Goal: Task Accomplishment & Management: Use online tool/utility

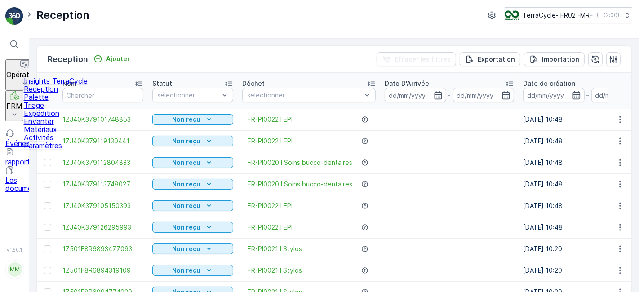
click at [50, 93] on p "Reception" at bounding box center [56, 89] width 64 height 8
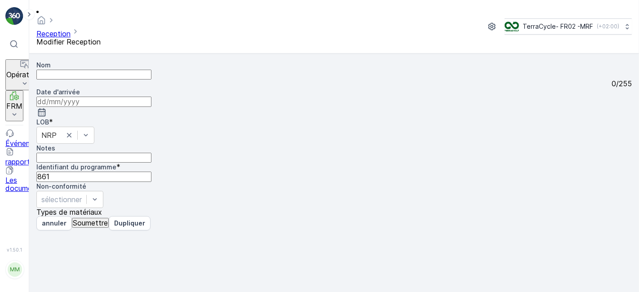
type input "1Z501F8R6894654327"
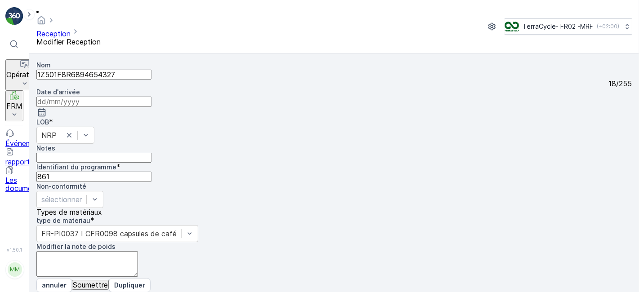
scroll to position [111, 0]
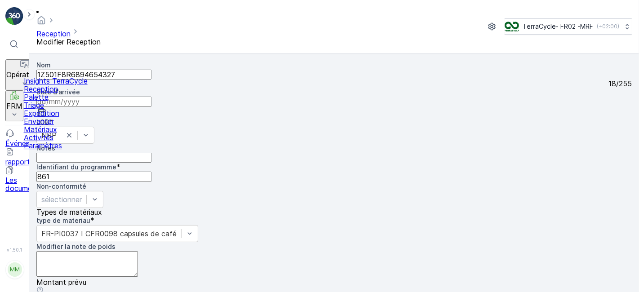
click at [47, 93] on p "Reception" at bounding box center [56, 89] width 64 height 8
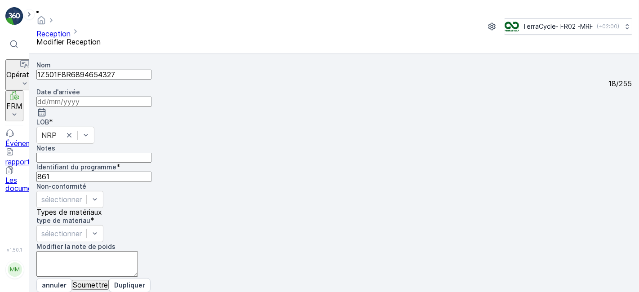
scroll to position [111, 0]
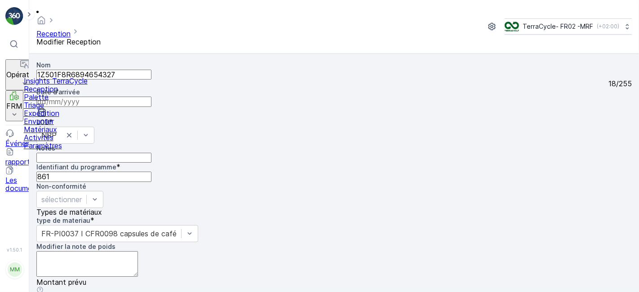
click at [12, 91] on icon at bounding box center [14, 93] width 4 height 4
click at [44, 93] on p "Reception" at bounding box center [56, 89] width 64 height 8
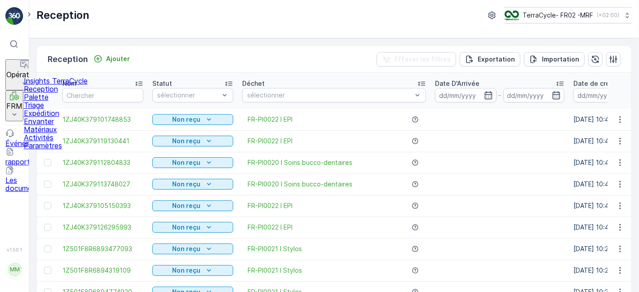
click at [24, 85] on link "Reception" at bounding box center [56, 89] width 64 height 8
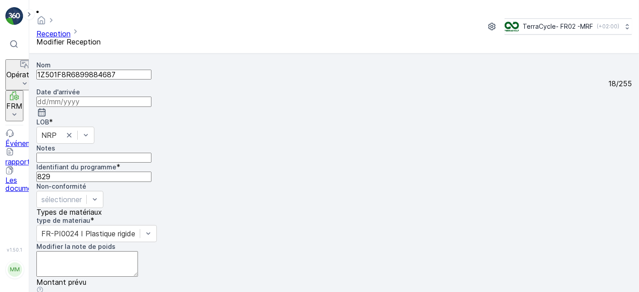
scroll to position [111, 0]
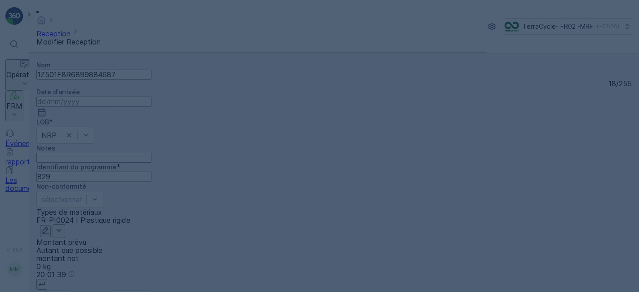
scroll to position [0, 0]
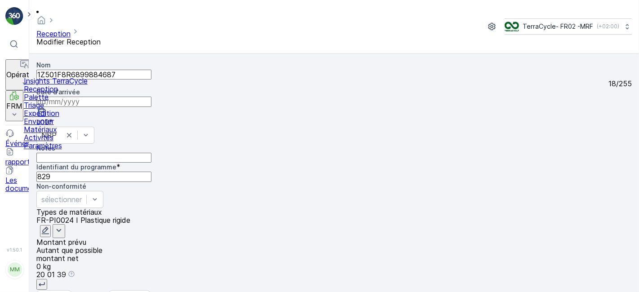
click at [39, 93] on p "Reception" at bounding box center [56, 89] width 64 height 8
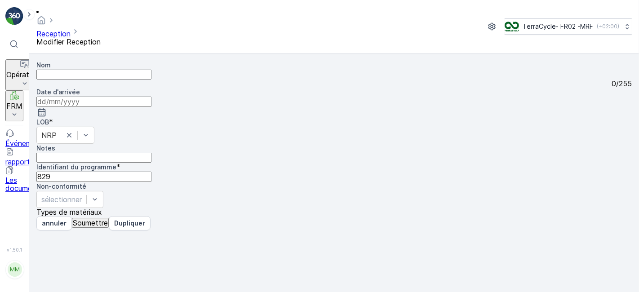
type input "1Z501F8R6899884687"
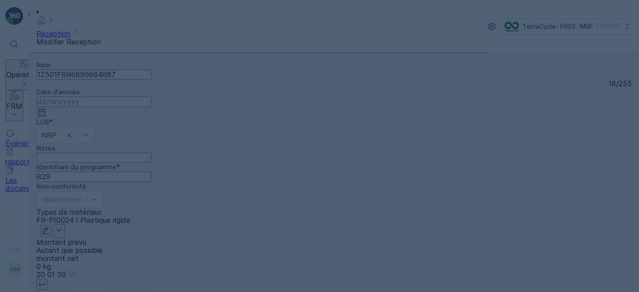
scroll to position [0, 0]
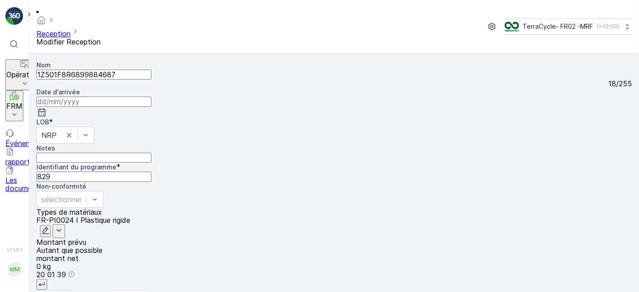
click at [54, 292] on p "annuler" at bounding box center [54, 297] width 25 height 9
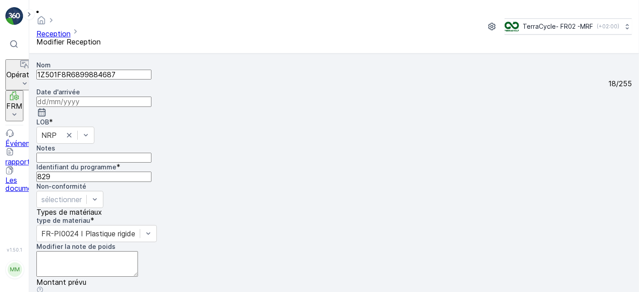
scroll to position [111, 0]
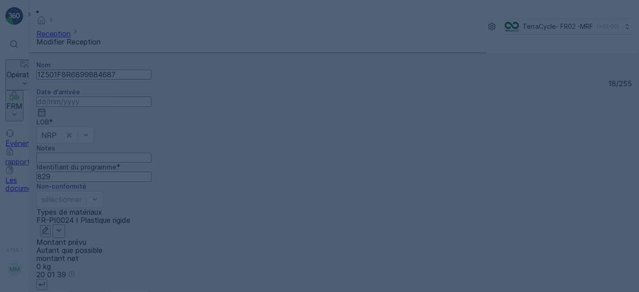
scroll to position [0, 0]
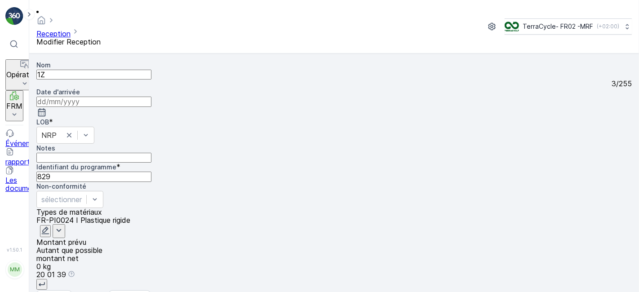
type input "1"
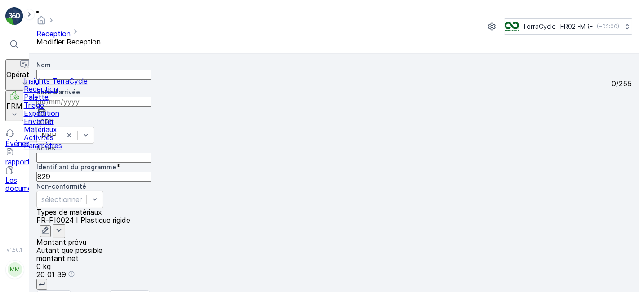
click at [17, 91] on icon at bounding box center [14, 95] width 9 height 9
click at [53, 93] on p "Reception" at bounding box center [56, 89] width 64 height 8
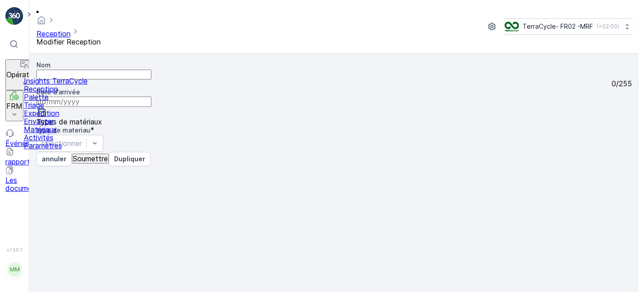
click at [58, 93] on p "Reception" at bounding box center [56, 89] width 64 height 8
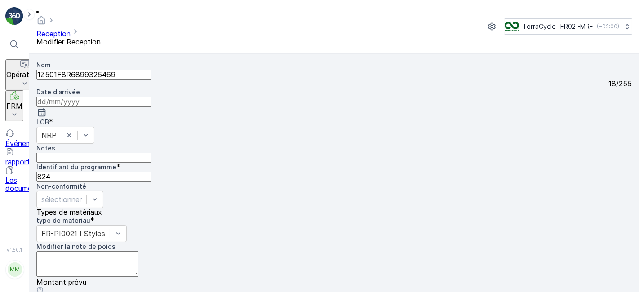
scroll to position [111, 0]
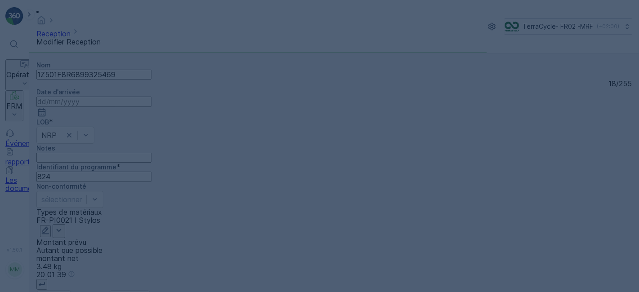
scroll to position [0, 0]
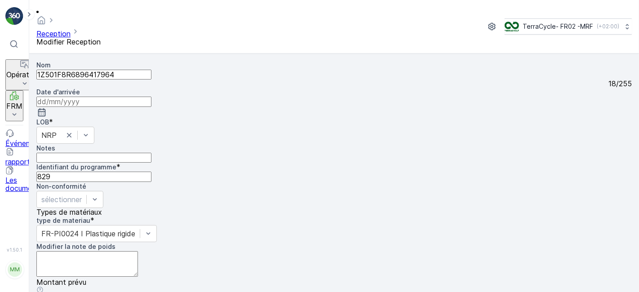
scroll to position [111, 0]
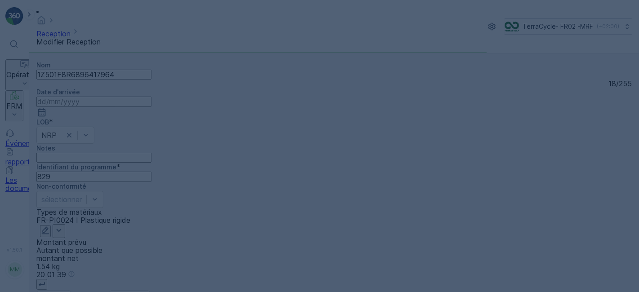
scroll to position [0, 0]
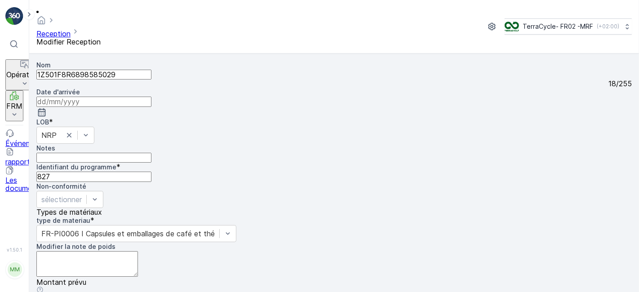
scroll to position [111, 0]
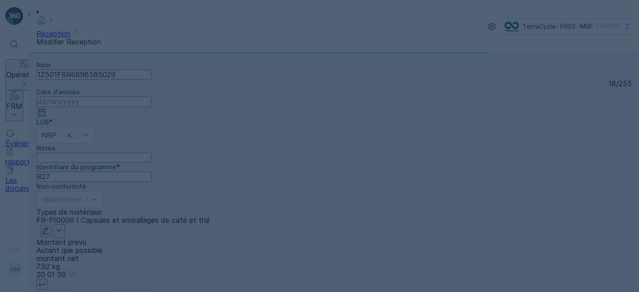
scroll to position [0, 0]
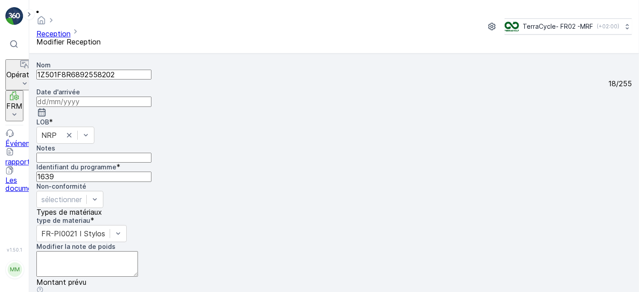
scroll to position [111, 0]
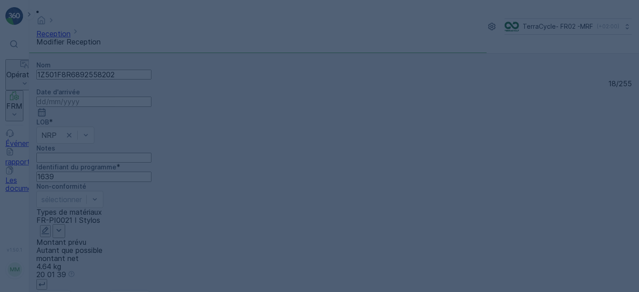
scroll to position [0, 0]
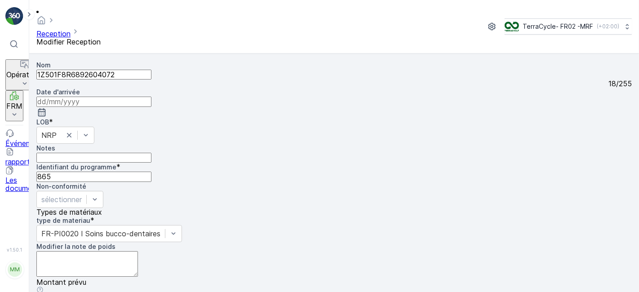
scroll to position [91, 0]
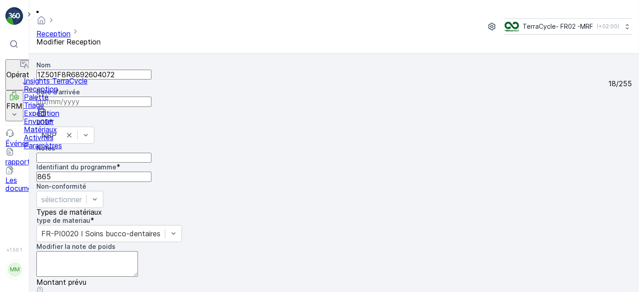
click at [41, 93] on p "Reception" at bounding box center [56, 89] width 64 height 8
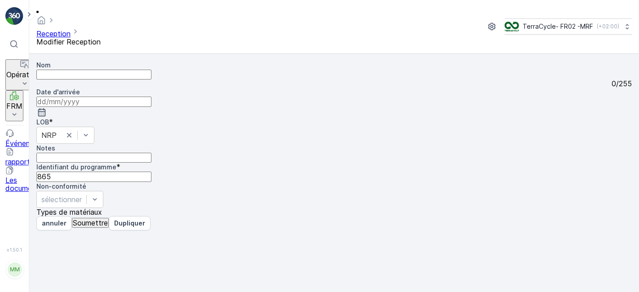
type input "1Z501F8R6892604072"
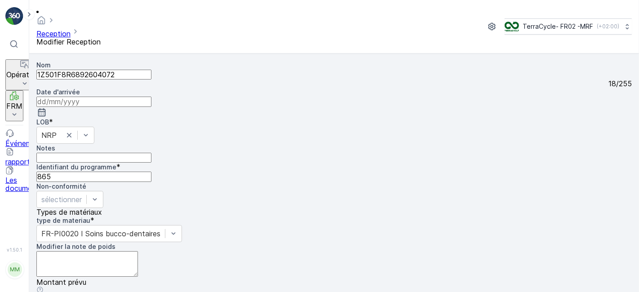
scroll to position [111, 0]
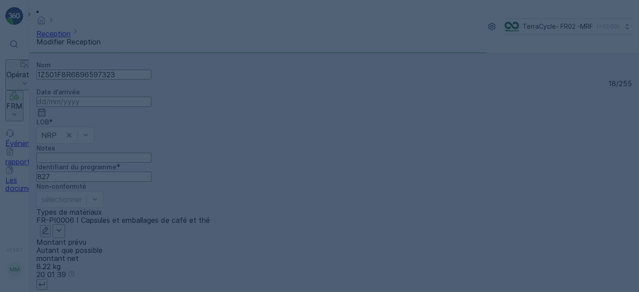
scroll to position [0, 0]
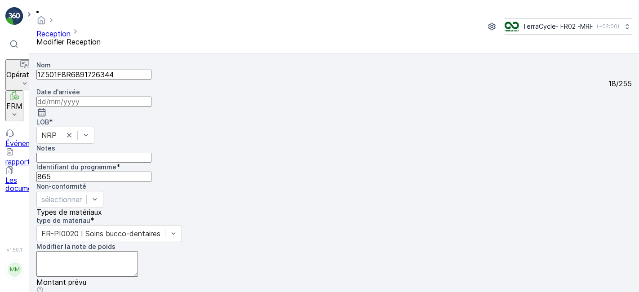
scroll to position [111, 0]
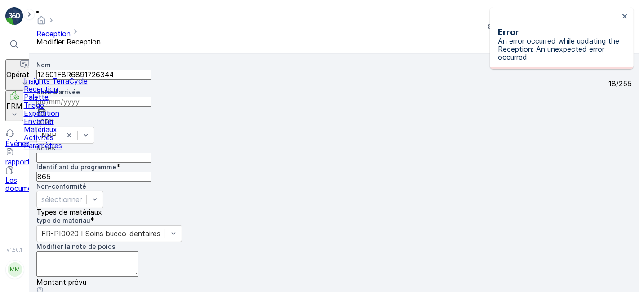
click at [42, 93] on p "Reception" at bounding box center [56, 89] width 64 height 8
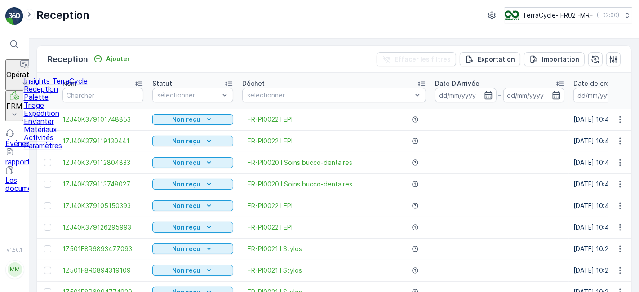
click at [24, 85] on link "Reception" at bounding box center [56, 89] width 64 height 8
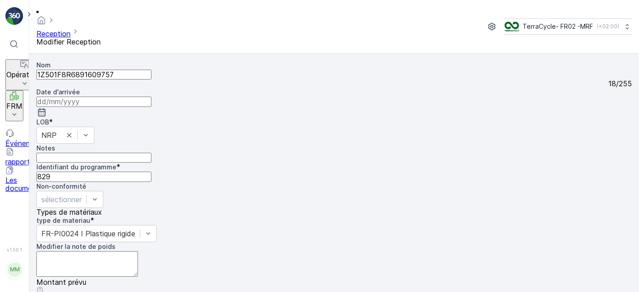
scroll to position [111, 0]
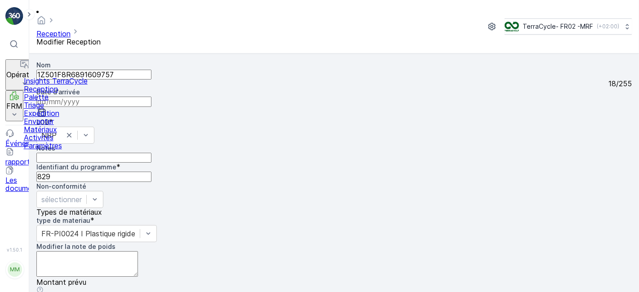
click at [42, 93] on p "Reception" at bounding box center [56, 89] width 64 height 8
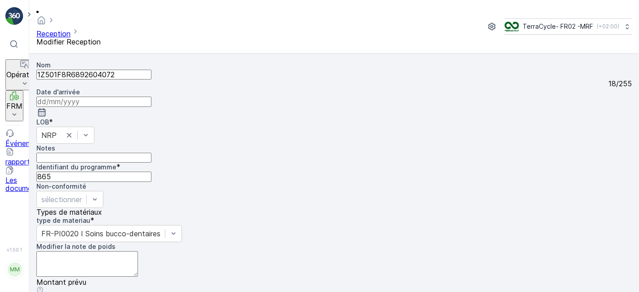
scroll to position [111, 0]
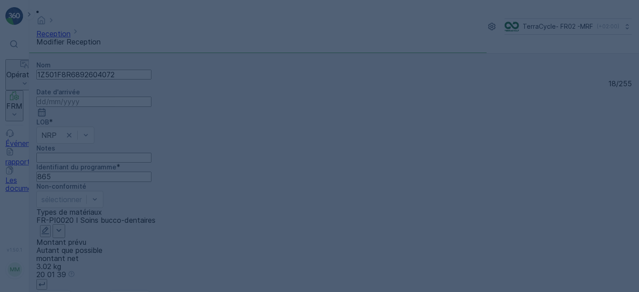
scroll to position [0, 0]
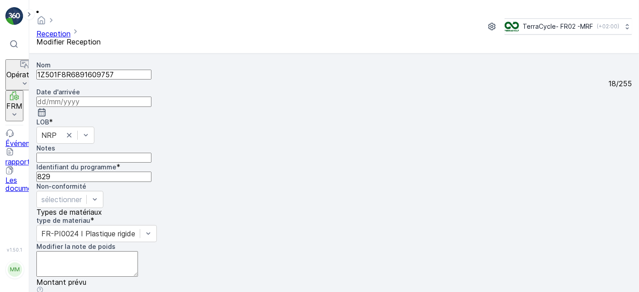
scroll to position [111, 0]
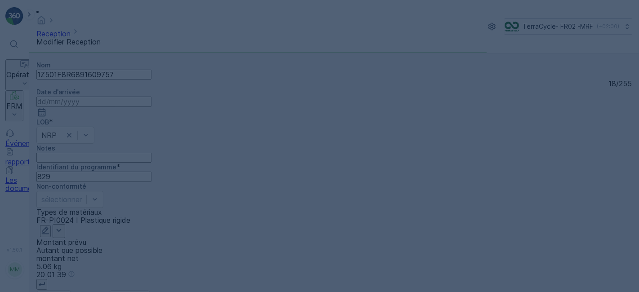
scroll to position [0, 0]
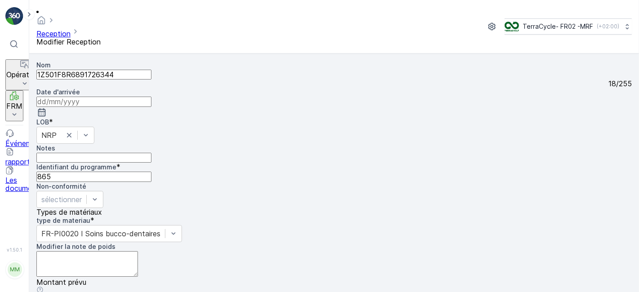
scroll to position [111, 0]
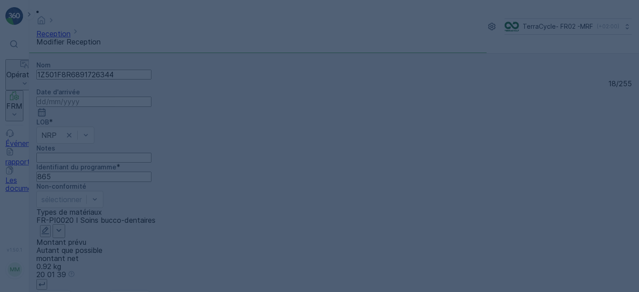
scroll to position [0, 0]
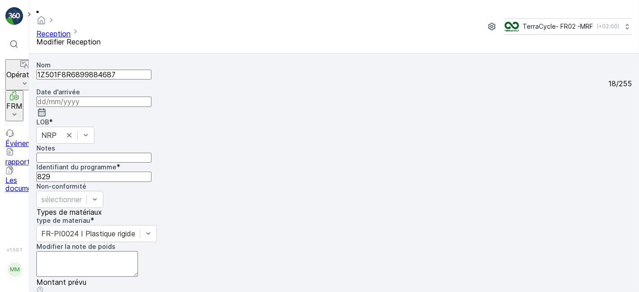
scroll to position [111, 0]
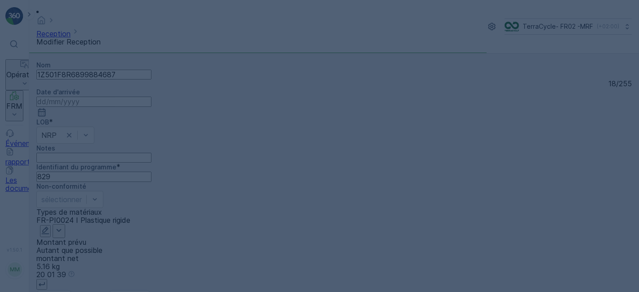
scroll to position [0, 0]
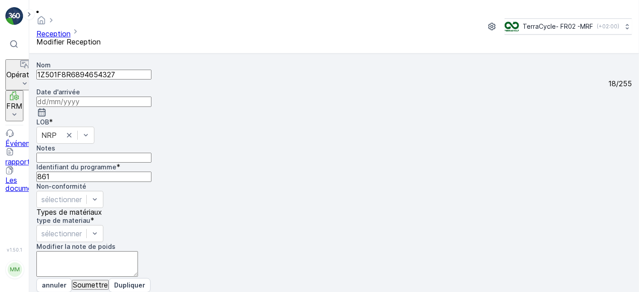
scroll to position [111, 0]
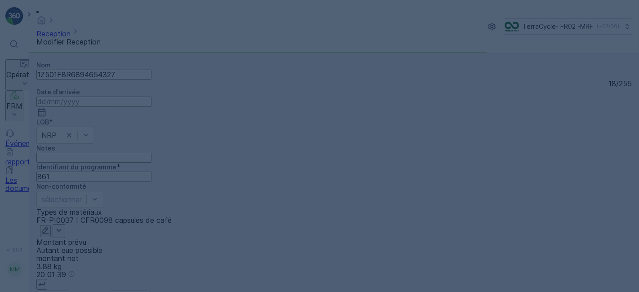
scroll to position [0, 0]
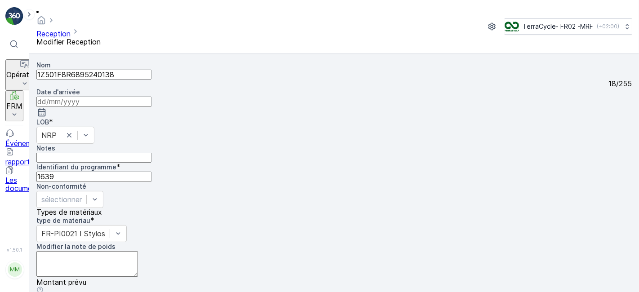
scroll to position [111, 0]
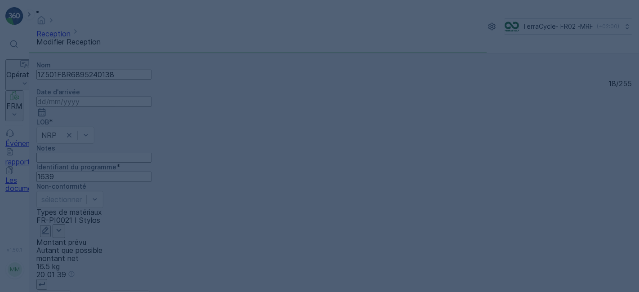
scroll to position [0, 0]
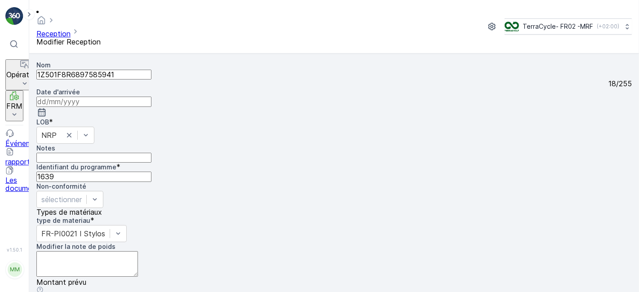
scroll to position [111, 0]
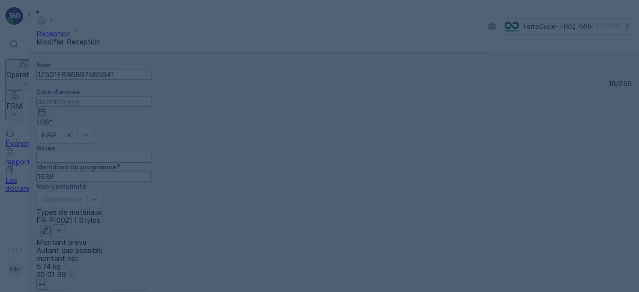
scroll to position [0, 0]
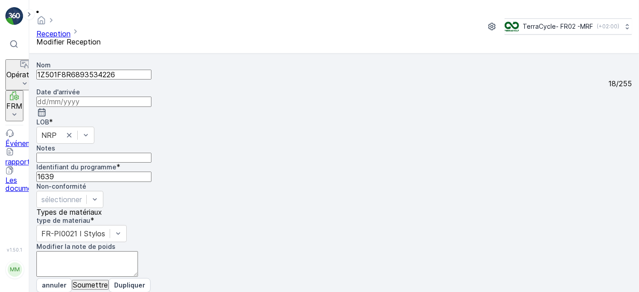
scroll to position [111, 0]
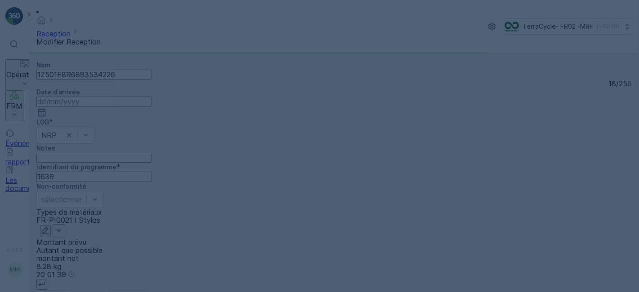
scroll to position [0, 0]
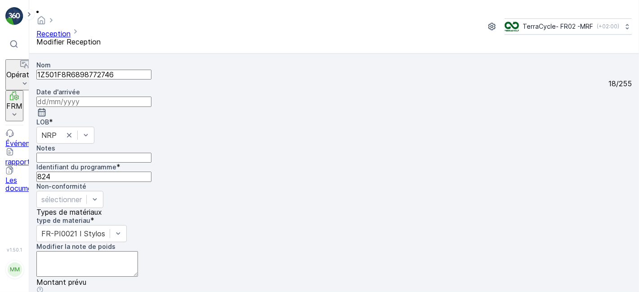
scroll to position [111, 0]
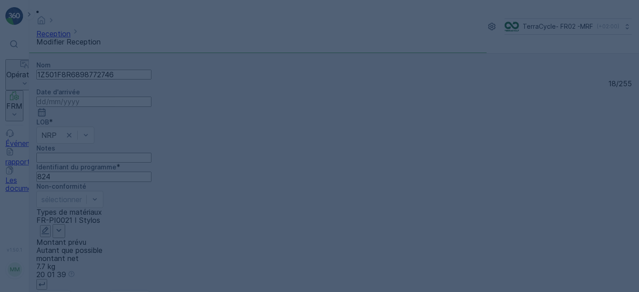
scroll to position [0, 0]
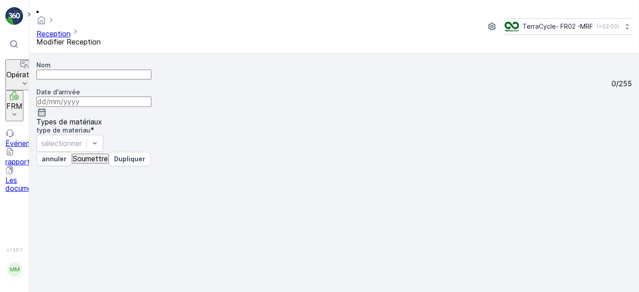
click at [51, 164] on p "annuler" at bounding box center [54, 159] width 25 height 9
click at [50, 164] on p "annuler" at bounding box center [54, 159] width 25 height 9
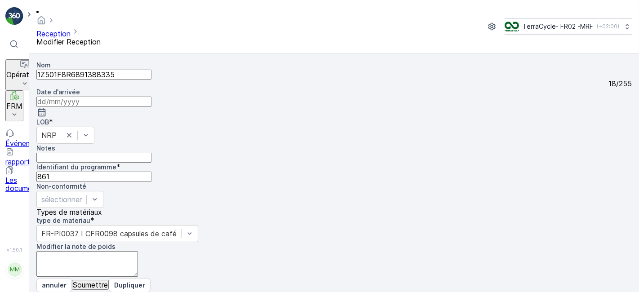
scroll to position [111, 0]
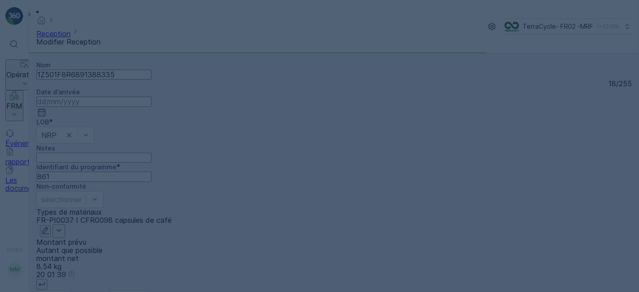
scroll to position [0, 0]
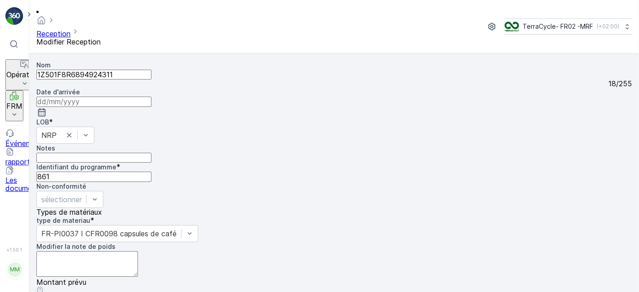
scroll to position [111, 0]
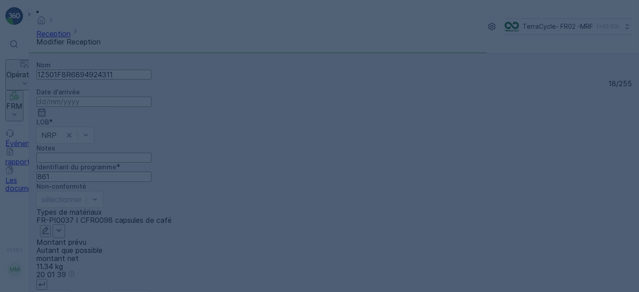
scroll to position [0, 0]
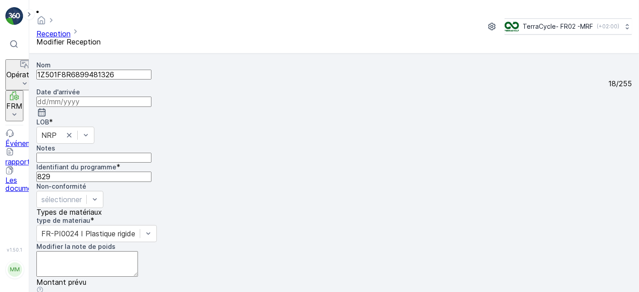
scroll to position [111, 0]
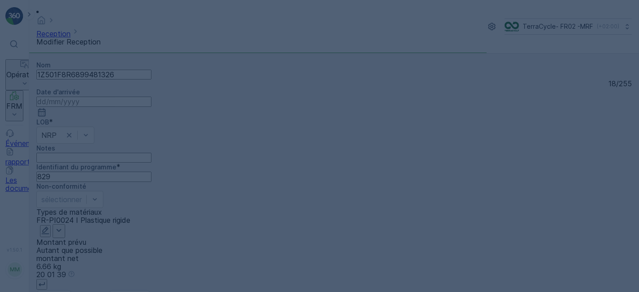
scroll to position [0, 0]
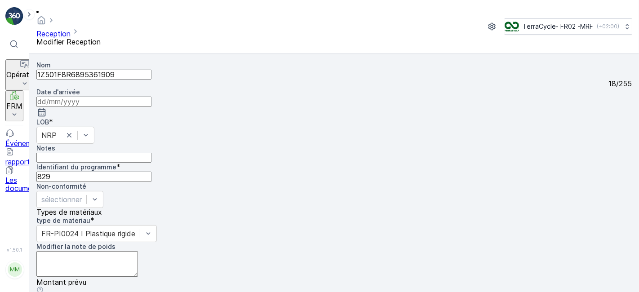
scroll to position [111, 0]
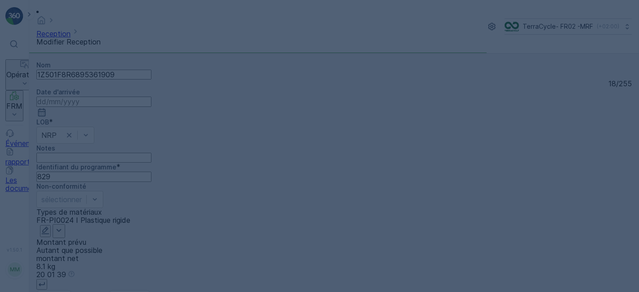
scroll to position [0, 0]
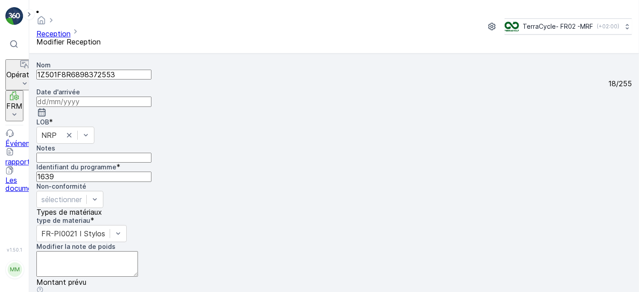
scroll to position [111, 0]
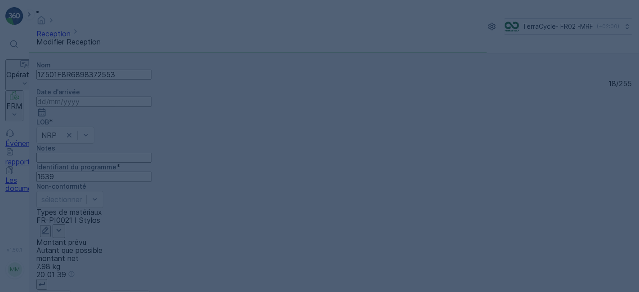
scroll to position [0, 0]
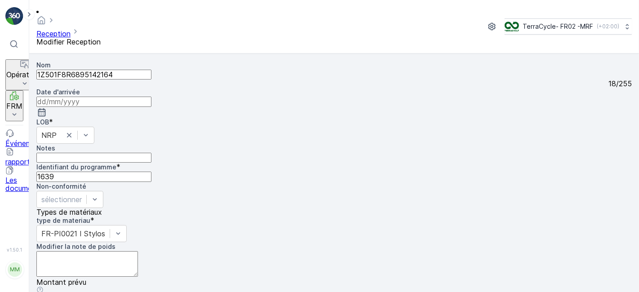
scroll to position [111, 0]
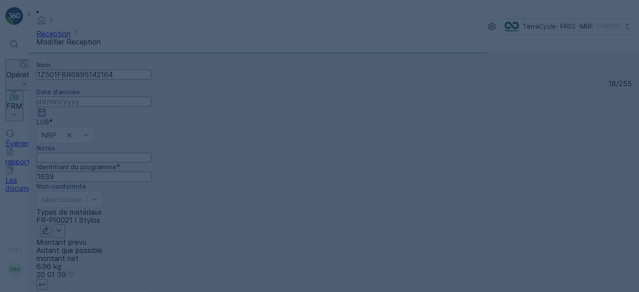
scroll to position [0, 0]
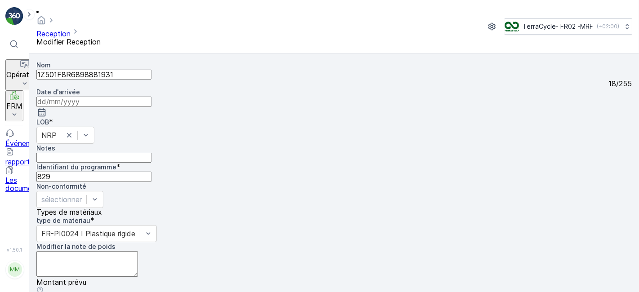
scroll to position [111, 0]
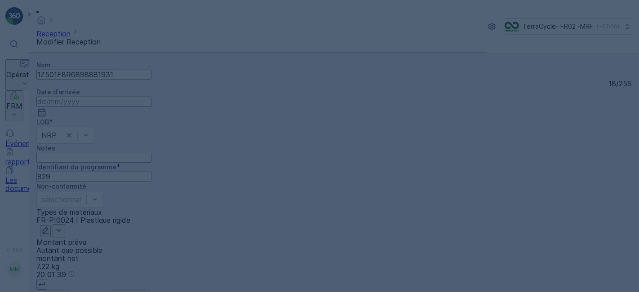
scroll to position [0, 0]
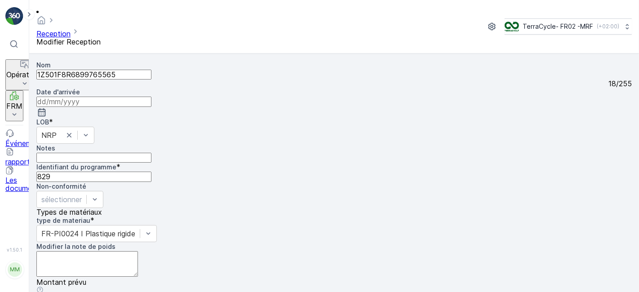
scroll to position [111, 0]
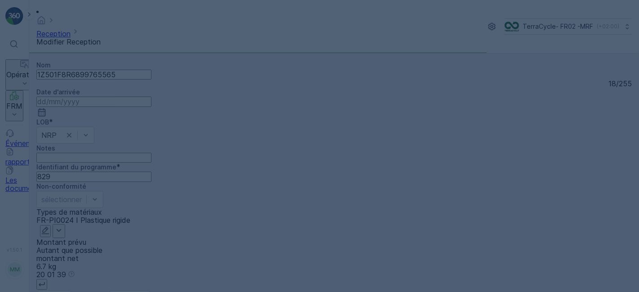
scroll to position [0, 0]
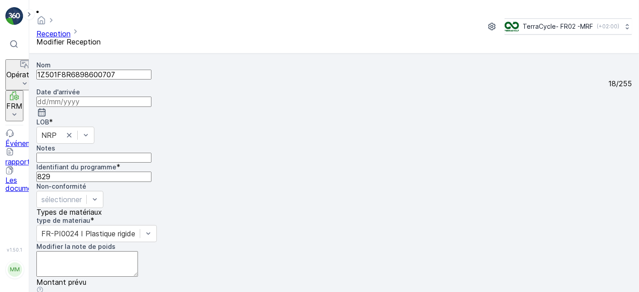
scroll to position [111, 0]
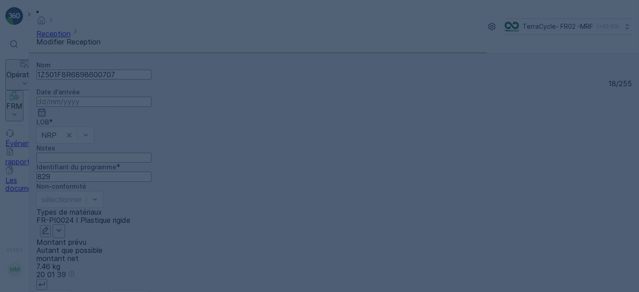
scroll to position [0, 0]
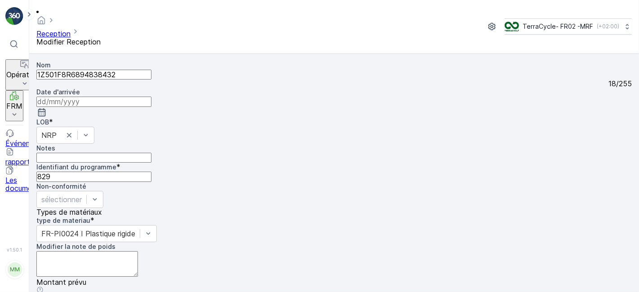
scroll to position [111, 0]
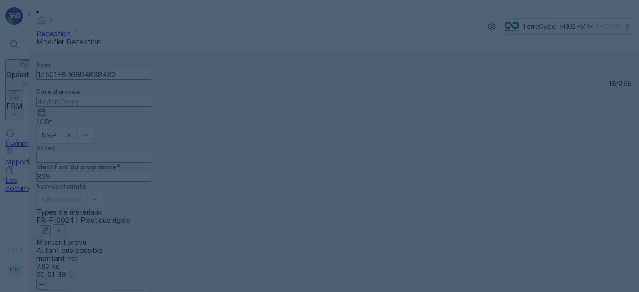
scroll to position [0, 0]
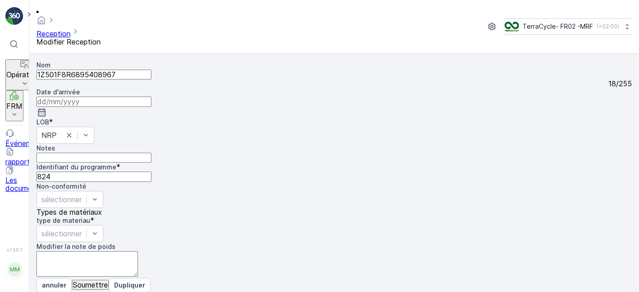
scroll to position [111, 0]
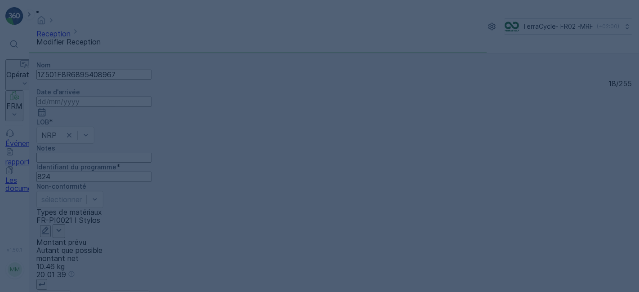
scroll to position [0, 0]
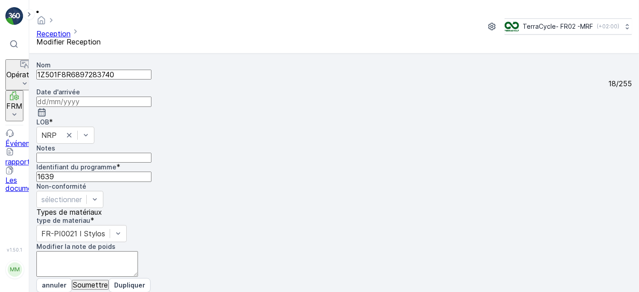
scroll to position [111, 0]
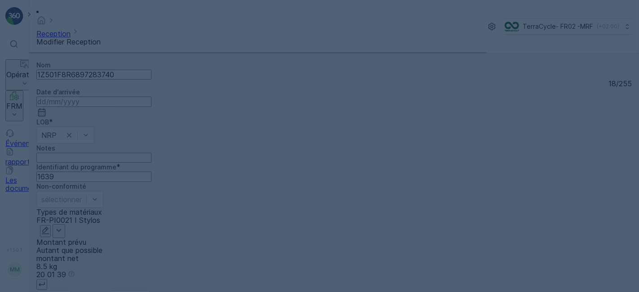
scroll to position [0, 0]
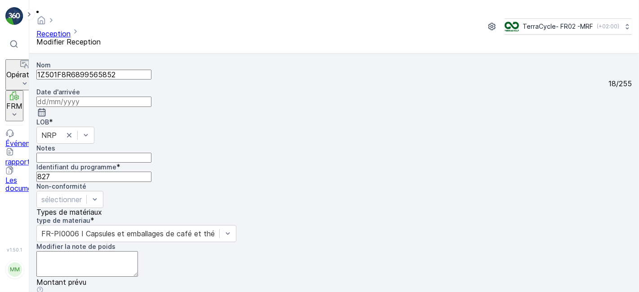
scroll to position [111, 0]
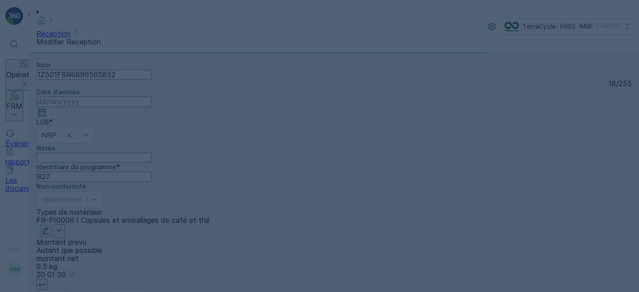
scroll to position [0, 0]
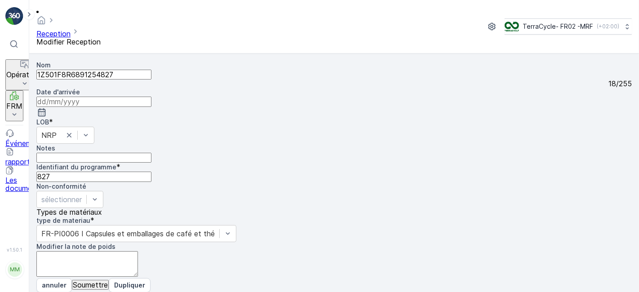
scroll to position [111, 0]
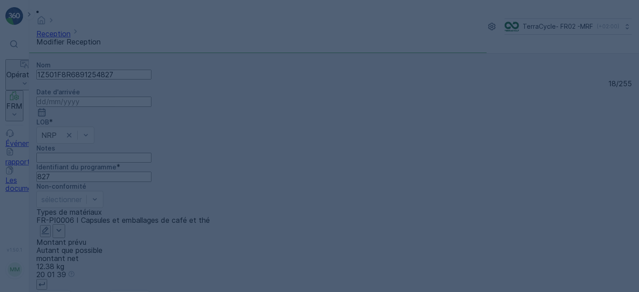
scroll to position [0, 0]
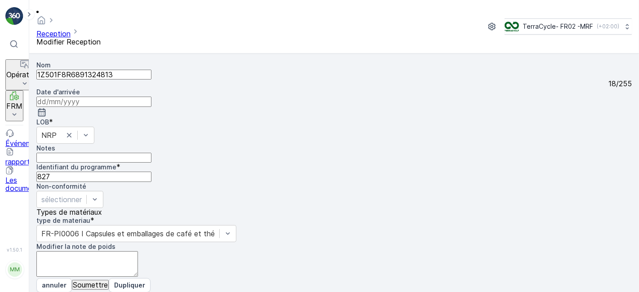
scroll to position [111, 0]
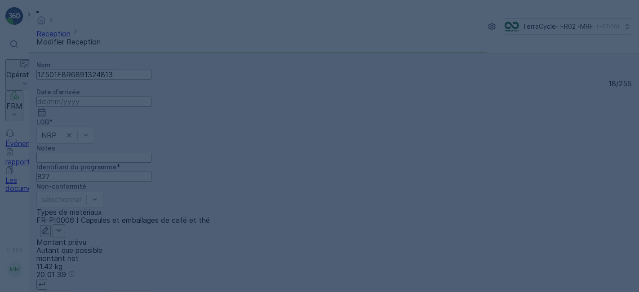
scroll to position [0, 0]
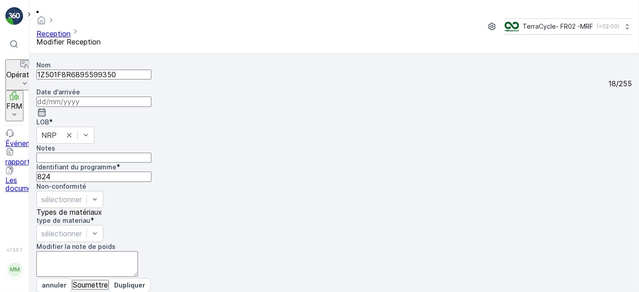
scroll to position [111, 0]
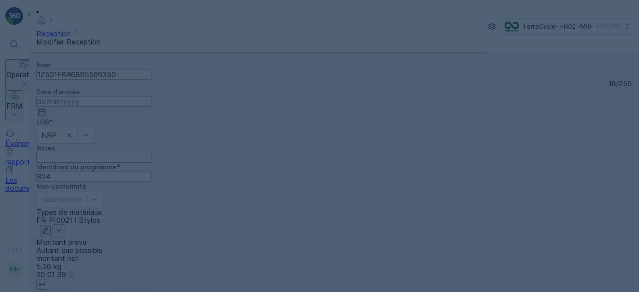
scroll to position [0, 0]
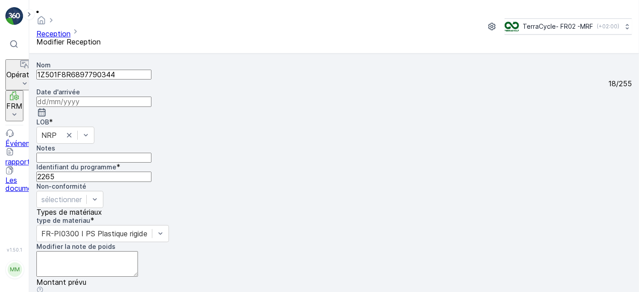
scroll to position [111, 0]
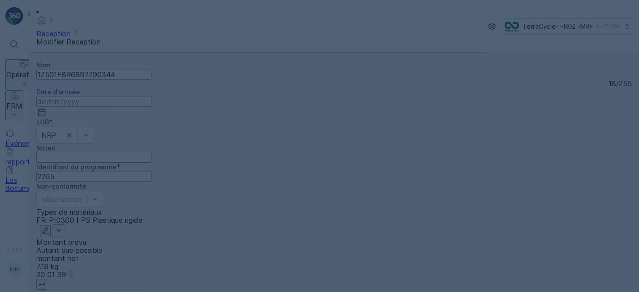
scroll to position [0, 0]
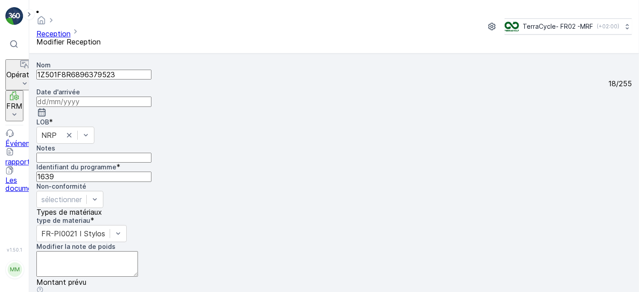
scroll to position [111, 0]
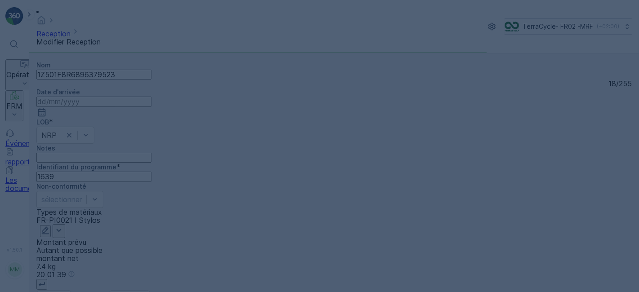
scroll to position [0, 0]
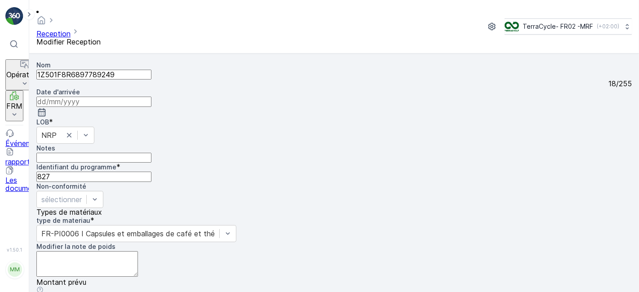
scroll to position [111, 0]
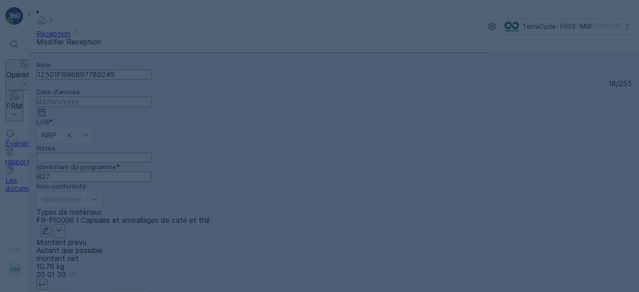
scroll to position [0, 0]
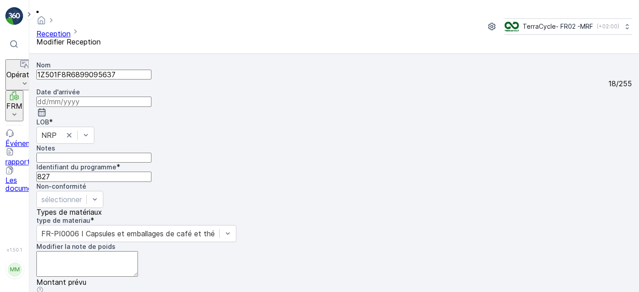
scroll to position [111, 0]
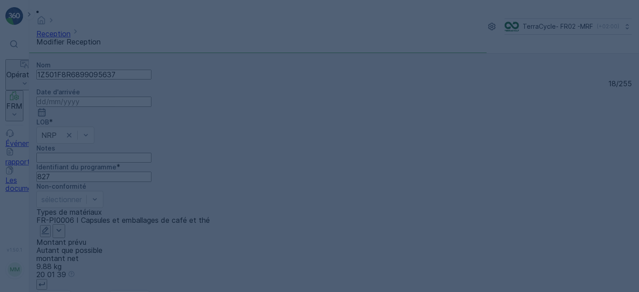
scroll to position [0, 0]
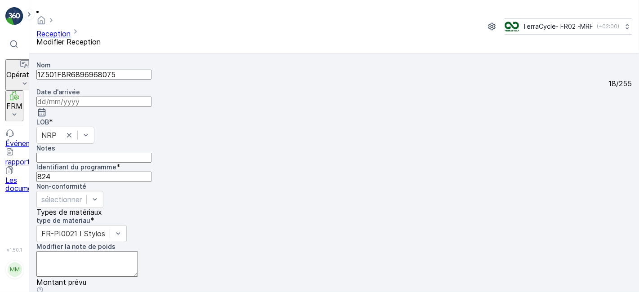
scroll to position [111, 0]
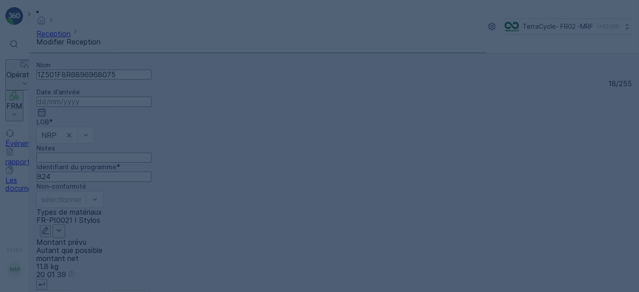
scroll to position [0, 0]
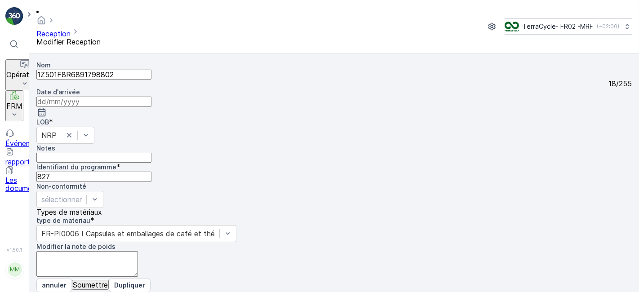
scroll to position [111, 0]
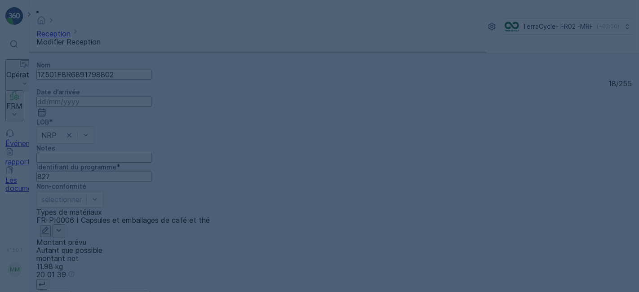
scroll to position [0, 0]
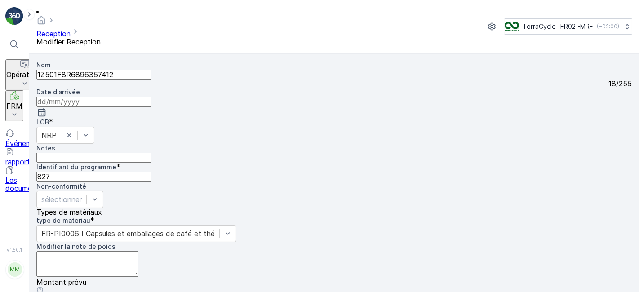
scroll to position [111, 0]
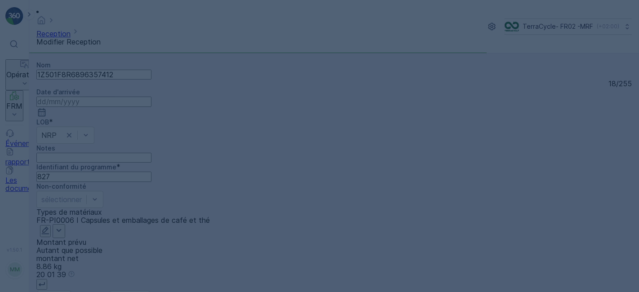
scroll to position [0, 0]
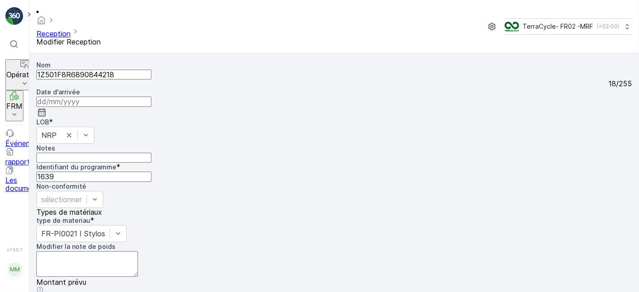
scroll to position [111, 0]
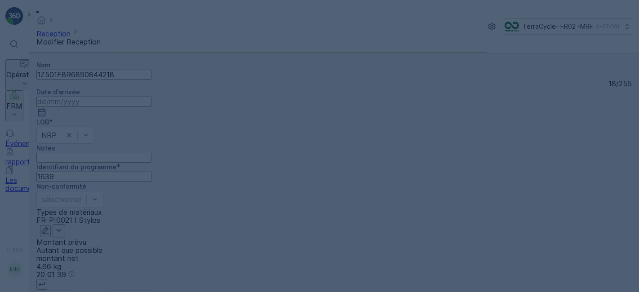
scroll to position [0, 0]
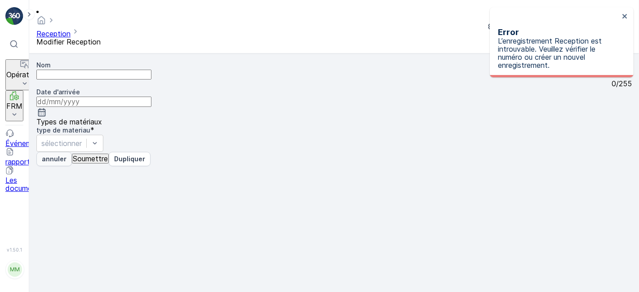
click at [60, 164] on p "annuler" at bounding box center [54, 159] width 25 height 9
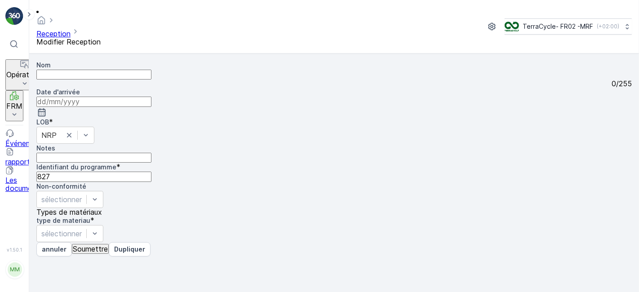
type input "1Z501F8R6895797930"
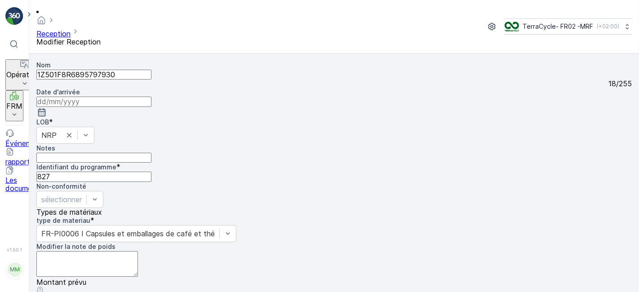
scroll to position [111, 0]
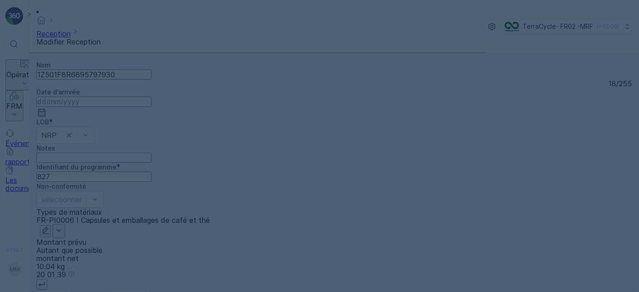
scroll to position [0, 0]
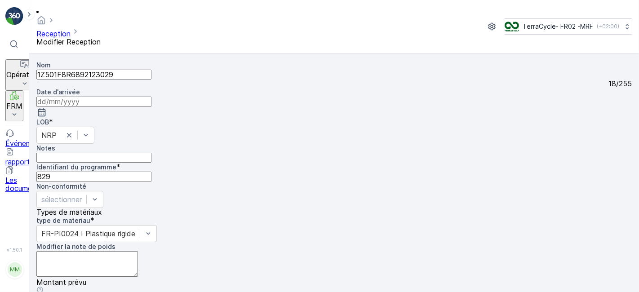
scroll to position [111, 0]
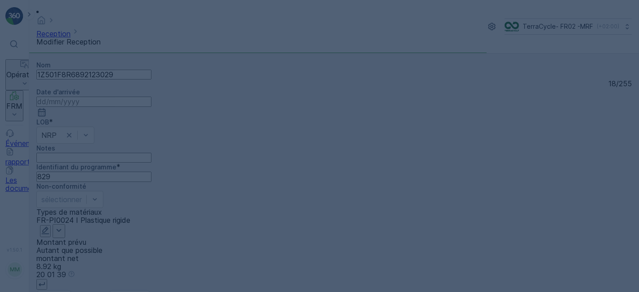
scroll to position [0, 0]
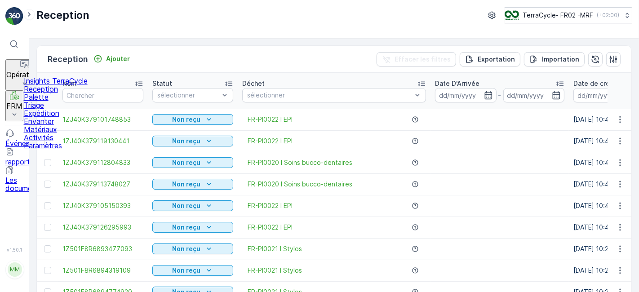
click at [45, 101] on link "Palette" at bounding box center [56, 97] width 64 height 8
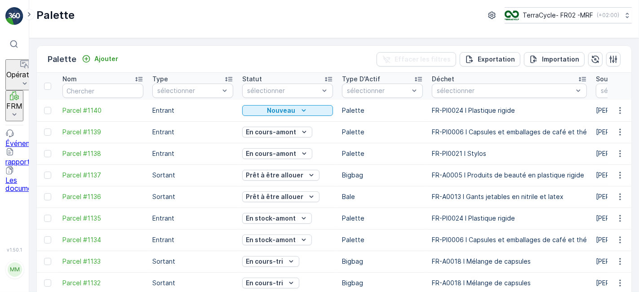
click at [494, 82] on div "Déchet" at bounding box center [509, 79] width 155 height 9
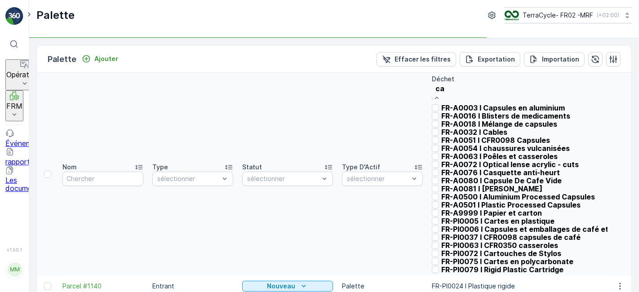
type input "car"
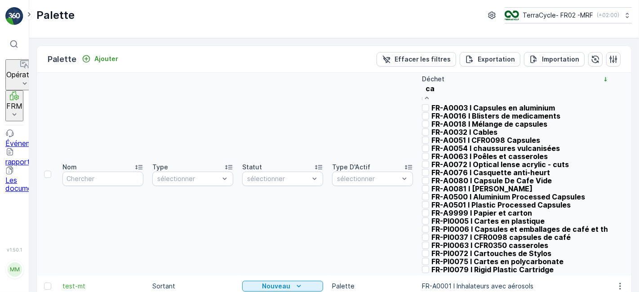
type input "car"
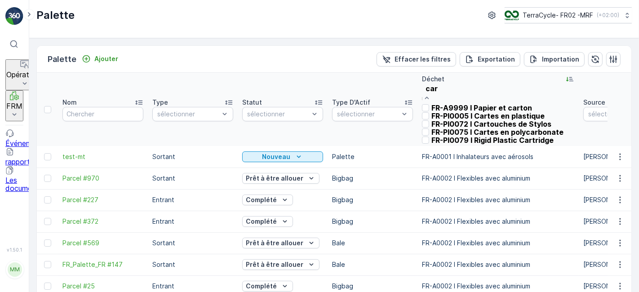
click at [439, 120] on p "FR-PI0005 I Cartes en plastique" at bounding box center [487, 116] width 113 height 8
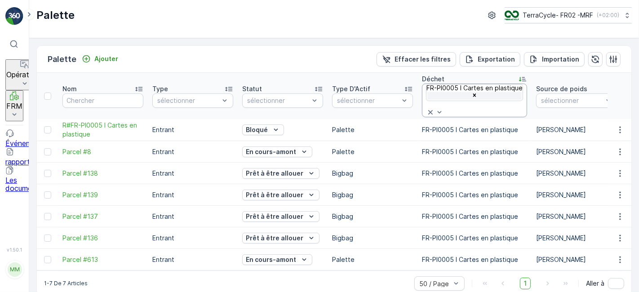
click at [478, 92] on icon "Remove FR-PI0005 I Cartes en plastique" at bounding box center [474, 95] width 6 height 6
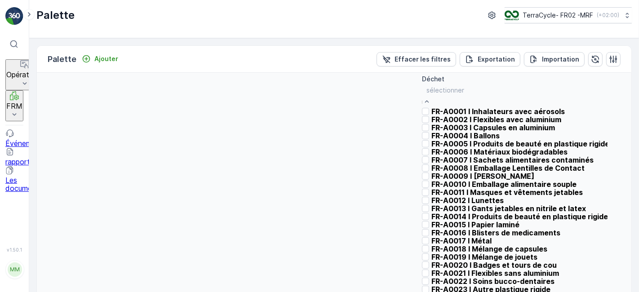
click at [489, 89] on div at bounding box center [532, 90] width 212 height 10
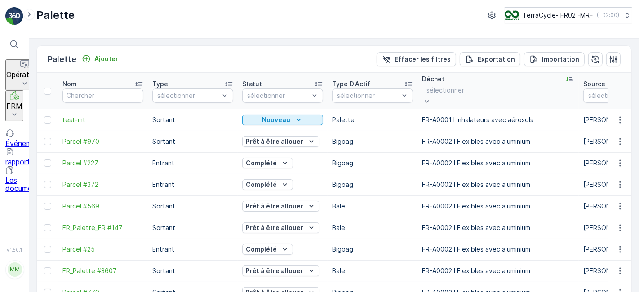
click at [464, 89] on div at bounding box center [445, 90] width 38 height 10
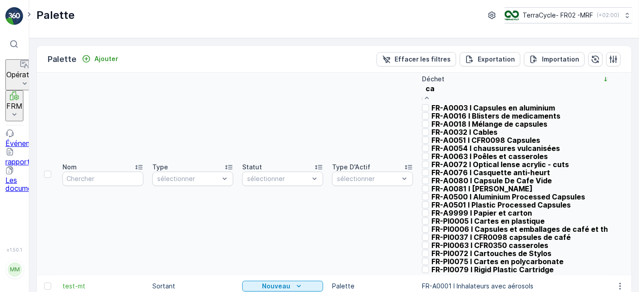
type input "car"
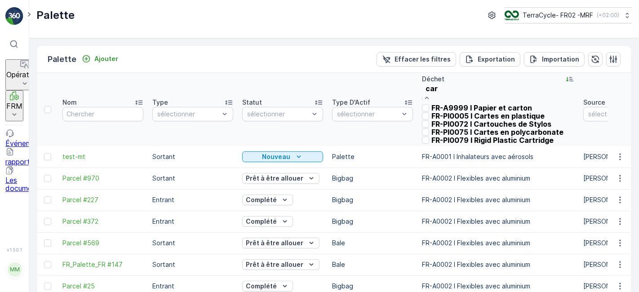
click at [434, 136] on div "FR-PI0075 I Cartes en polycarbonate" at bounding box center [493, 132] width 142 height 8
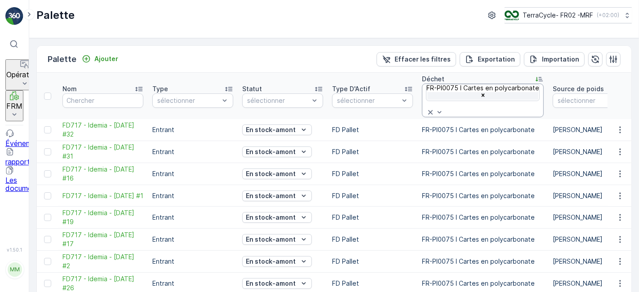
click at [486, 92] on icon "Remove FR-PI0075 I Cartes en polycarbonate" at bounding box center [483, 95] width 6 height 6
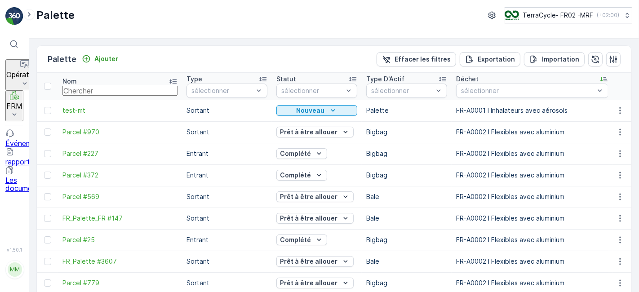
click at [106, 86] on input "text" at bounding box center [119, 91] width 115 height 10
type input "611"
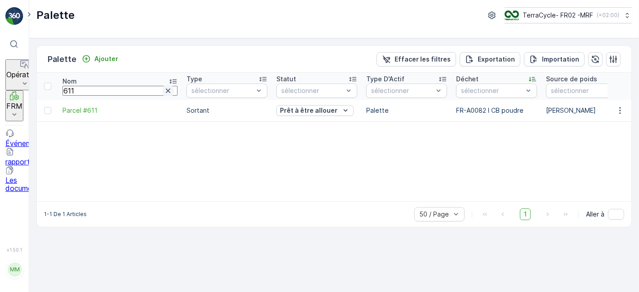
click at [164, 93] on icon "button" at bounding box center [168, 90] width 9 height 9
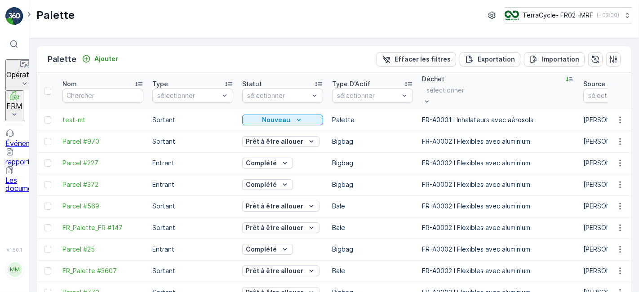
click at [445, 90] on div at bounding box center [445, 90] width 38 height 10
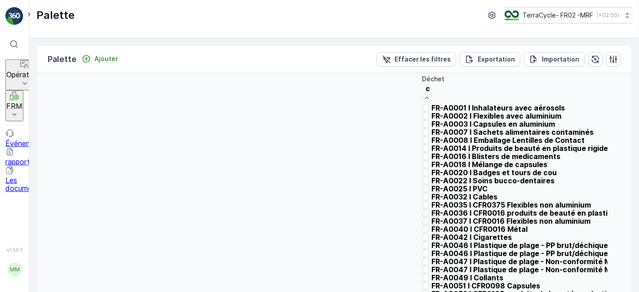
type input "cb"
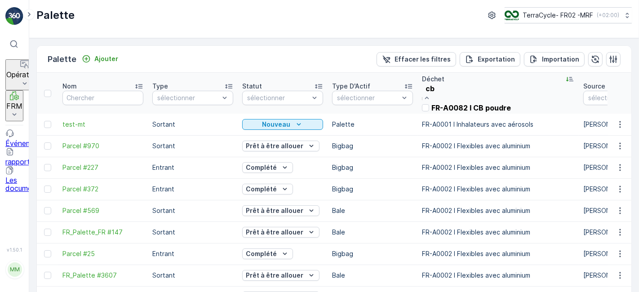
click at [440, 111] on p "FR-A0082 I CB poudre" at bounding box center [471, 108] width 80 height 8
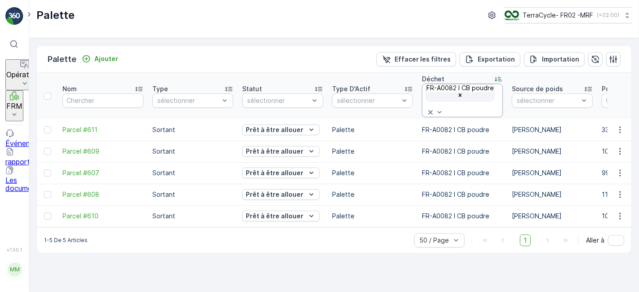
click at [463, 92] on icon "Remove FR-A0082 I CB poudre" at bounding box center [460, 95] width 6 height 6
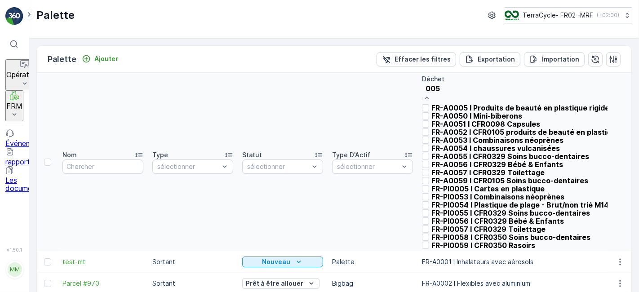
click at [430, 89] on input "005" at bounding box center [531, 88] width 213 height 8
type input "0005"
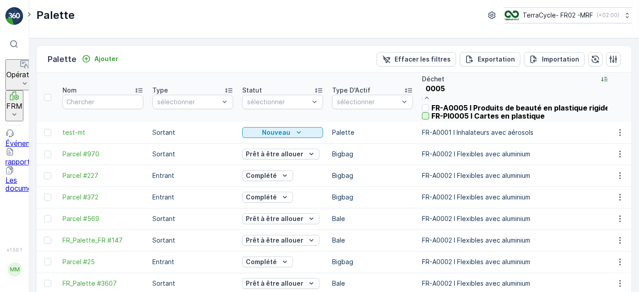
click at [429, 120] on div at bounding box center [425, 115] width 7 height 7
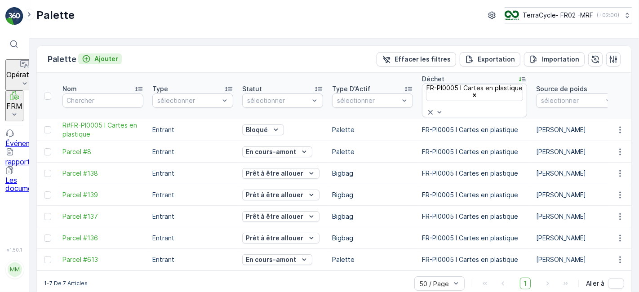
click at [99, 54] on p "Ajouter" at bounding box center [106, 58] width 24 height 9
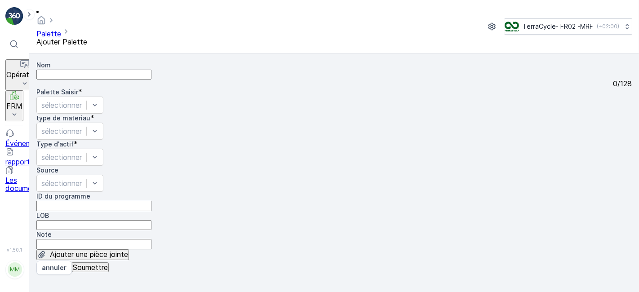
click at [109, 70] on input "Nom" at bounding box center [93, 75] width 115 height 10
type input "CB broyee non conforme - papier"
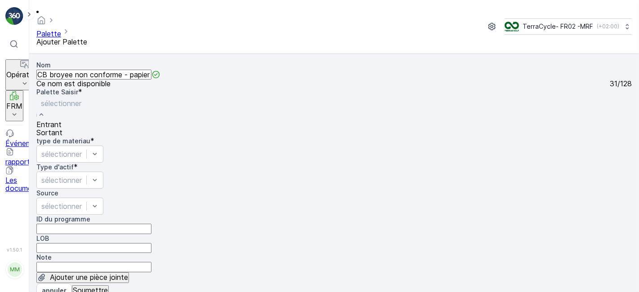
drag, startPoint x: 81, startPoint y: 131, endPoint x: 78, endPoint y: 145, distance: 14.3
click at [78, 137] on div "Entrant Sortant" at bounding box center [60, 128] width 49 height 16
click at [78, 137] on div "Sortant" at bounding box center [60, 132] width 49 height 8
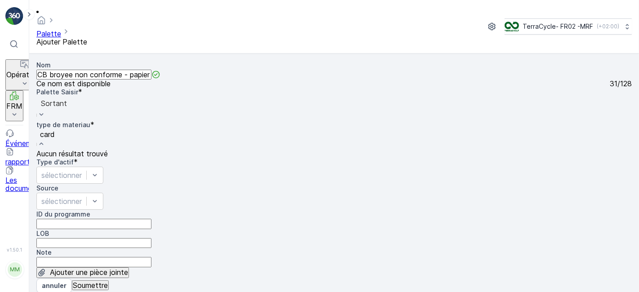
type input "car"
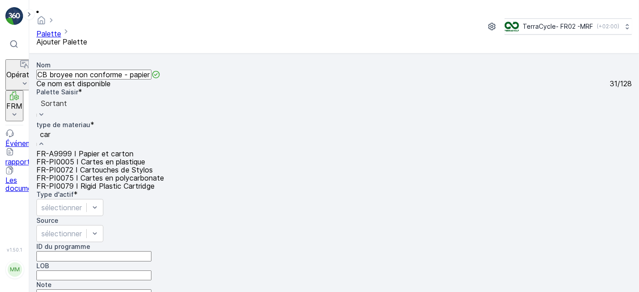
click at [133, 149] on span "FR-A9999 I Papier et carton" at bounding box center [84, 153] width 97 height 9
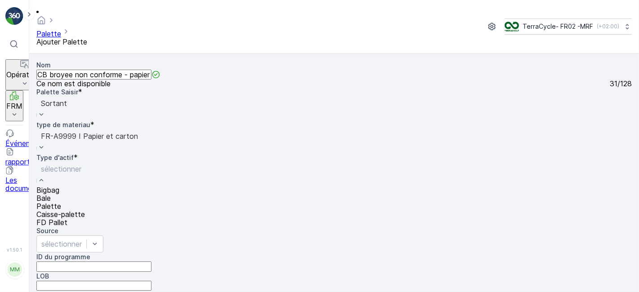
click at [86, 186] on div "Bigbag" at bounding box center [60, 190] width 49 height 8
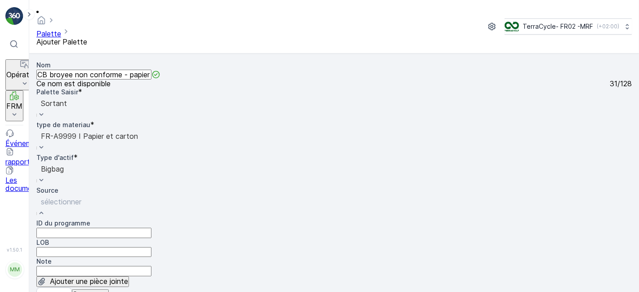
click at [93, 292] on div "Entrant" at bounding box center [319, 296] width 639 height 8
click at [71, 195] on div "Entrant" at bounding box center [53, 207] width 34 height 24
click at [87, 290] on p "Soumettre" at bounding box center [90, 294] width 35 height 8
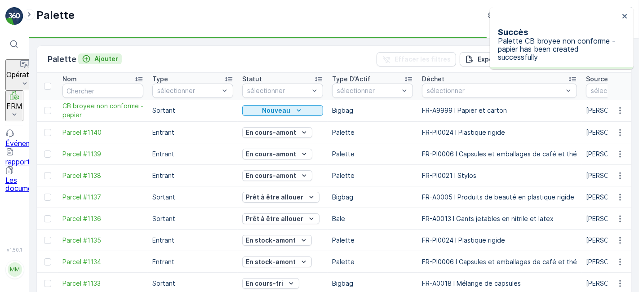
click at [106, 56] on p "Ajouter" at bounding box center [106, 58] width 24 height 9
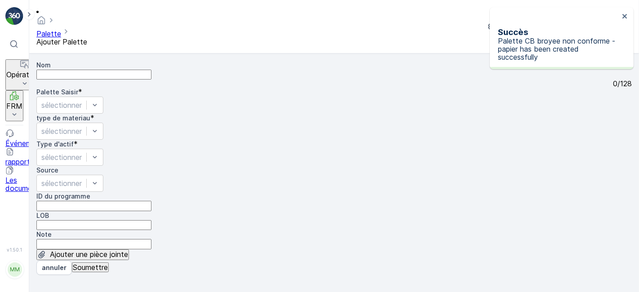
click at [100, 70] on input "Nom" at bounding box center [93, 75] width 115 height 10
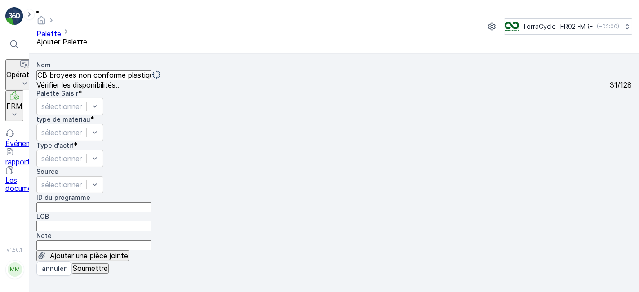
scroll to position [0, 4]
type input "CB broyees non conforme plastique"
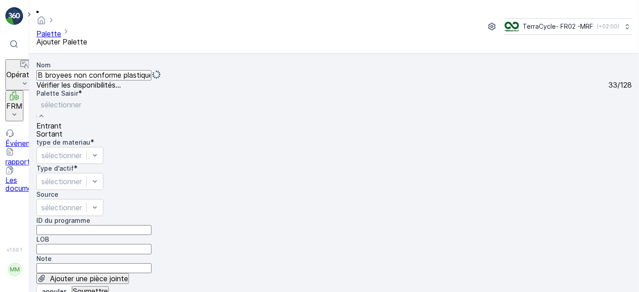
scroll to position [0, 0]
click at [81, 137] on div "Sortant" at bounding box center [60, 132] width 49 height 8
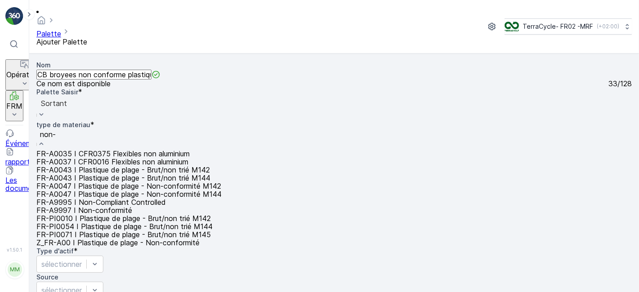
type input "non-c"
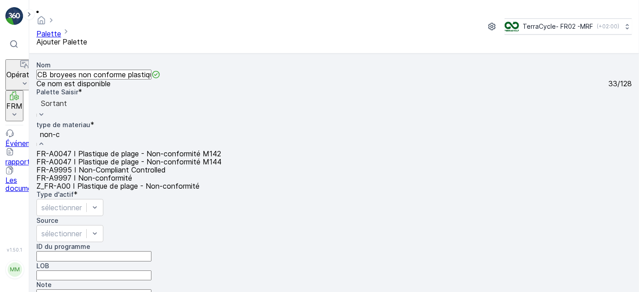
click at [210, 182] on div "FR-A9997 I Non-conformité" at bounding box center [128, 178] width 185 height 8
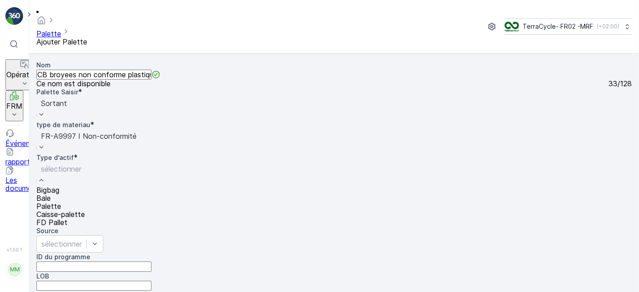
click at [71, 186] on div "Bigbag" at bounding box center [60, 190] width 49 height 8
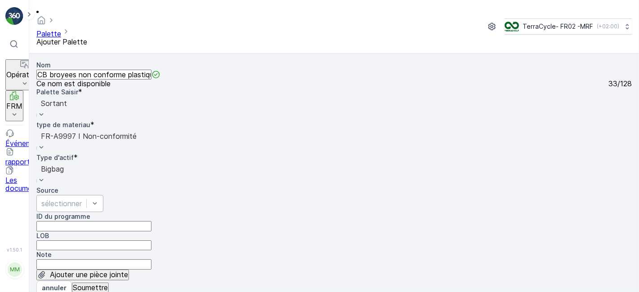
scroll to position [3, 0]
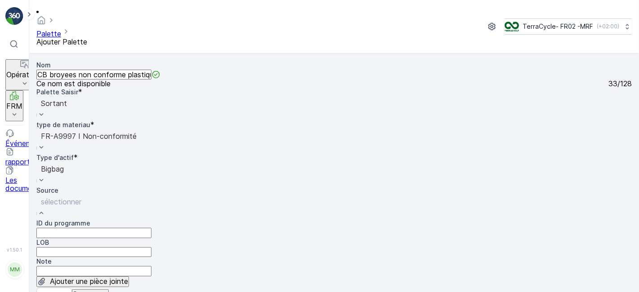
click at [88, 290] on p "Soumettre" at bounding box center [90, 294] width 35 height 8
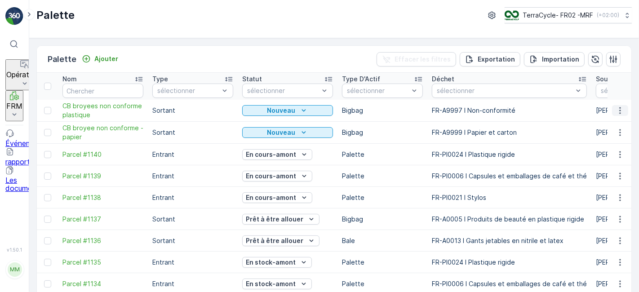
click at [616, 109] on icon "button" at bounding box center [619, 110] width 9 height 9
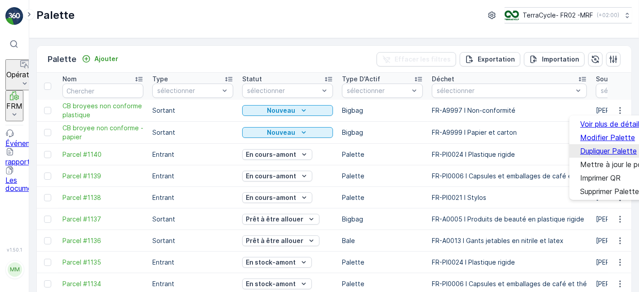
click at [610, 147] on div "Dupliquer Palette" at bounding box center [608, 151] width 57 height 8
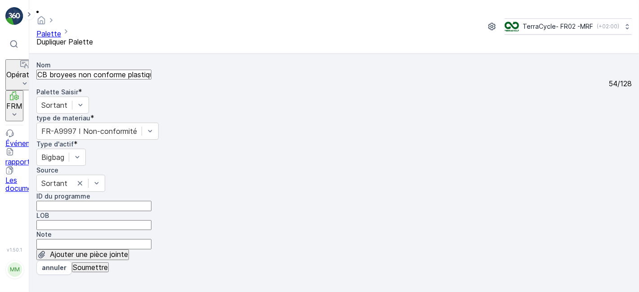
click at [151, 70] on input "CB broyees non conforme plastique copie #1757579119944" at bounding box center [93, 75] width 115 height 10
click at [151, 70] on input "CB broyees non conforme plastique |" at bounding box center [93, 75] width 115 height 10
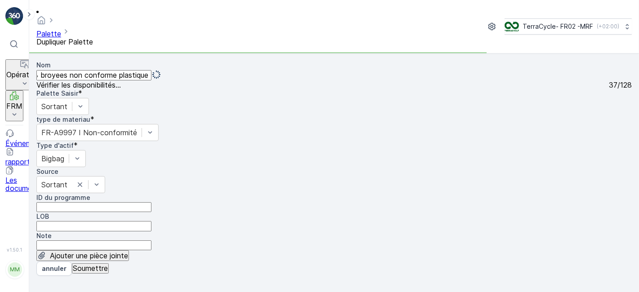
scroll to position [0, 10]
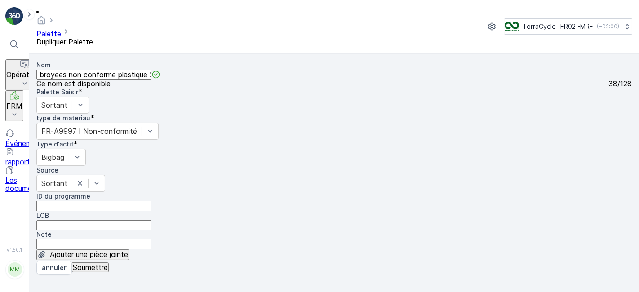
type input "CB broyees non conforme plastique 2e |"
click at [96, 271] on p "Soumettre" at bounding box center [90, 267] width 35 height 8
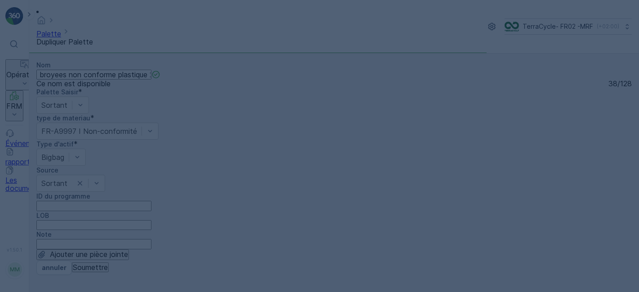
scroll to position [0, 0]
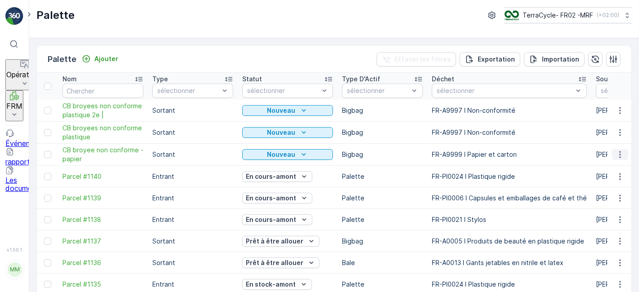
click at [617, 151] on icon "button" at bounding box center [619, 154] width 9 height 9
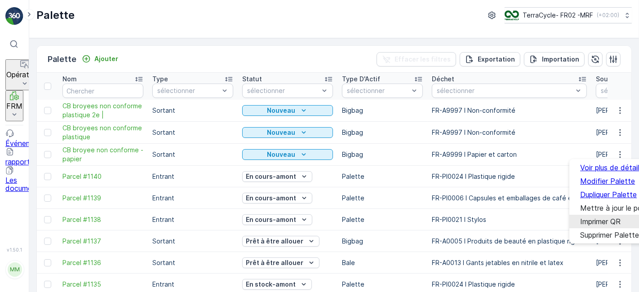
click at [582, 221] on span "Imprimer QR" at bounding box center [600, 221] width 40 height 8
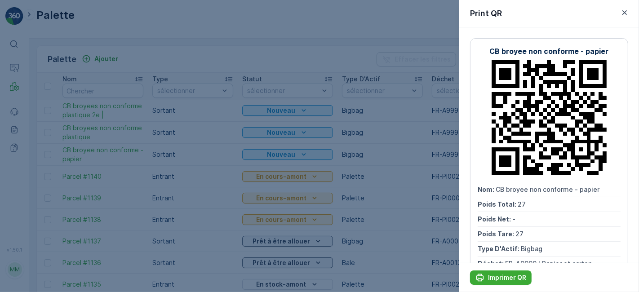
scroll to position [25, 0]
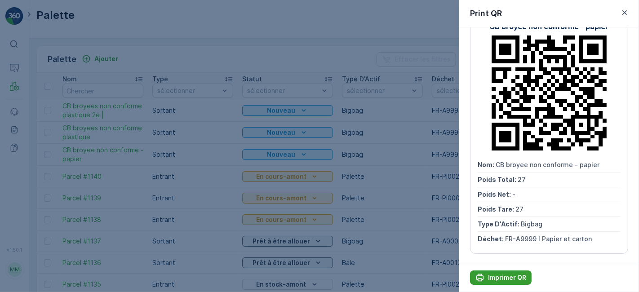
click at [489, 274] on p "Imprimer QR" at bounding box center [507, 277] width 38 height 9
